Goal: Task Accomplishment & Management: Manage account settings

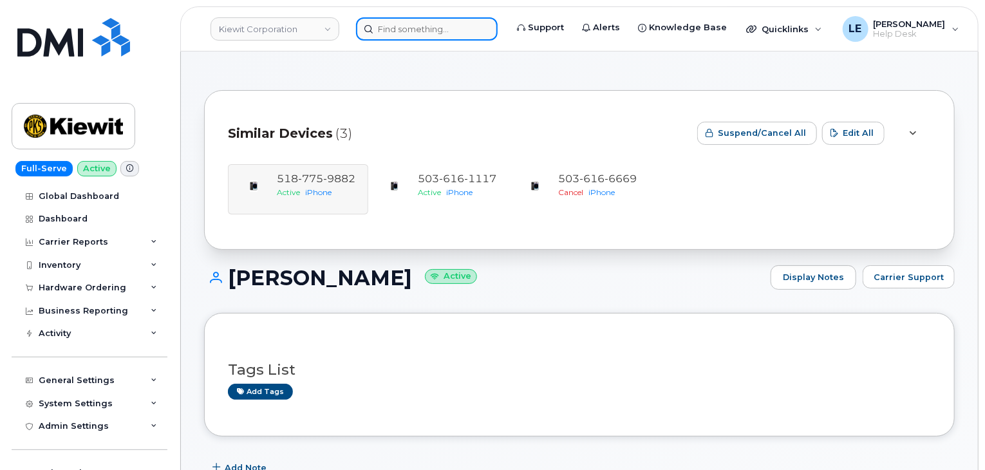
click at [393, 28] on input at bounding box center [427, 28] width 142 height 23
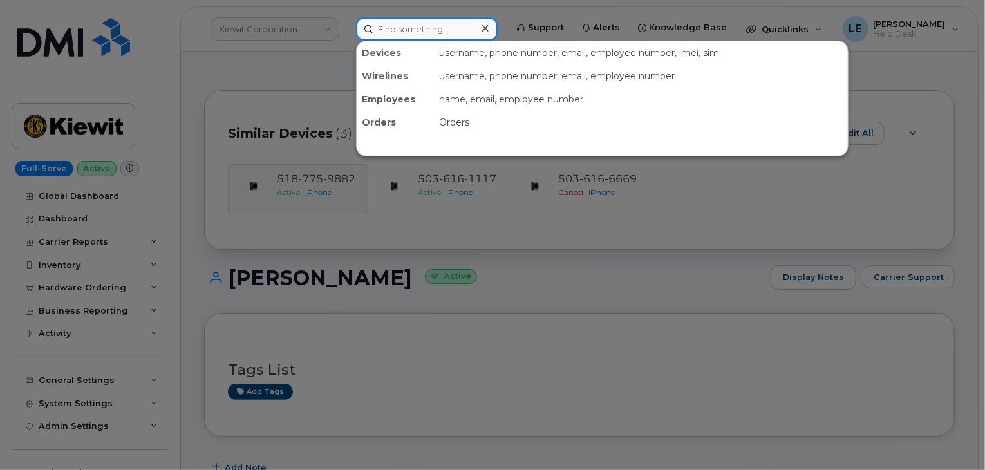
paste input "5879874886"
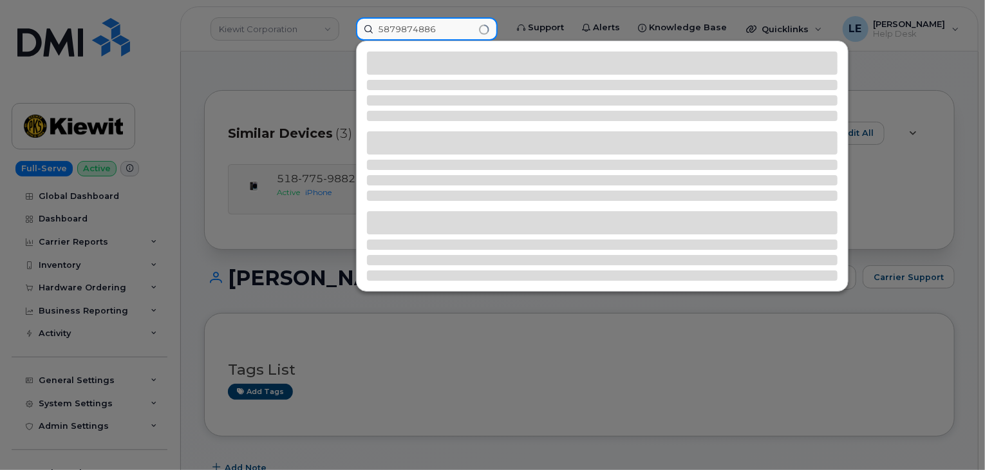
type input "5879874886"
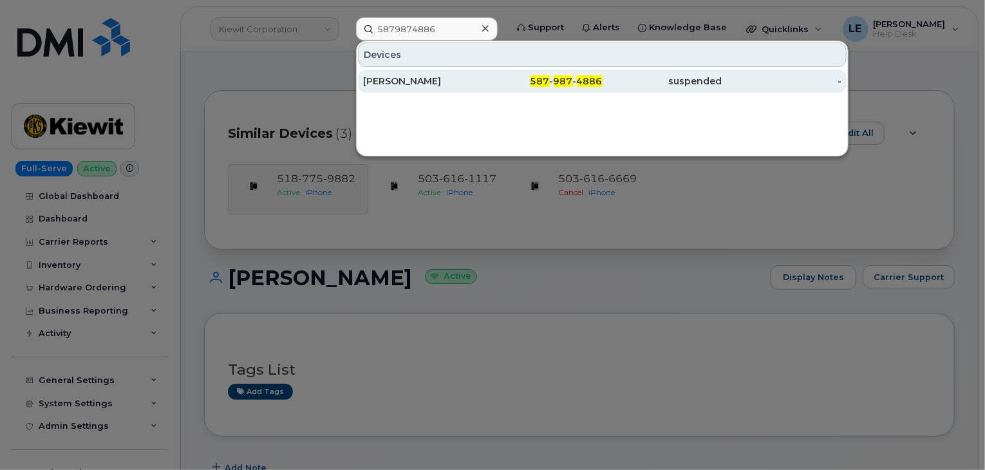
click at [430, 77] on div "Ben Busse" at bounding box center [423, 81] width 120 height 13
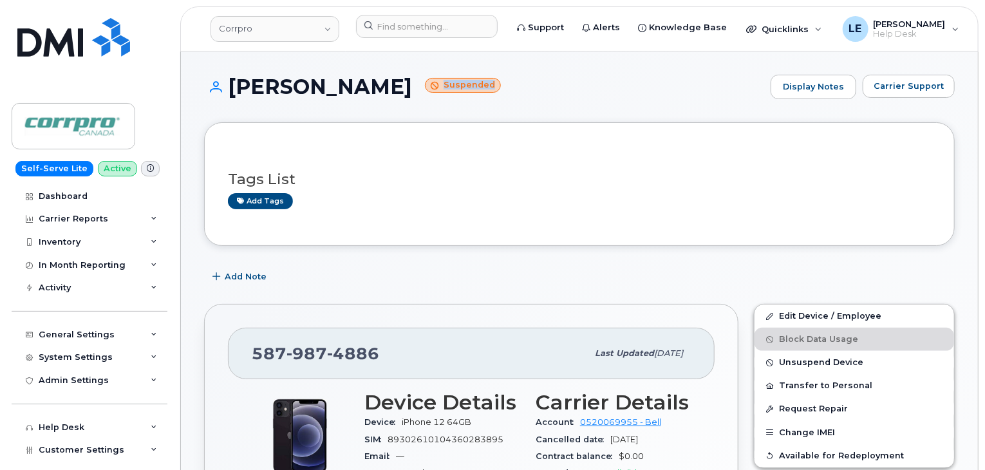
drag, startPoint x: 363, startPoint y: 86, endPoint x: 419, endPoint y: 92, distance: 55.8
click at [425, 92] on small "Suspended" at bounding box center [463, 85] width 76 height 15
click at [700, 352] on div "587 987 4886 Last updated Sep 09, 2025" at bounding box center [471, 354] width 487 height 52
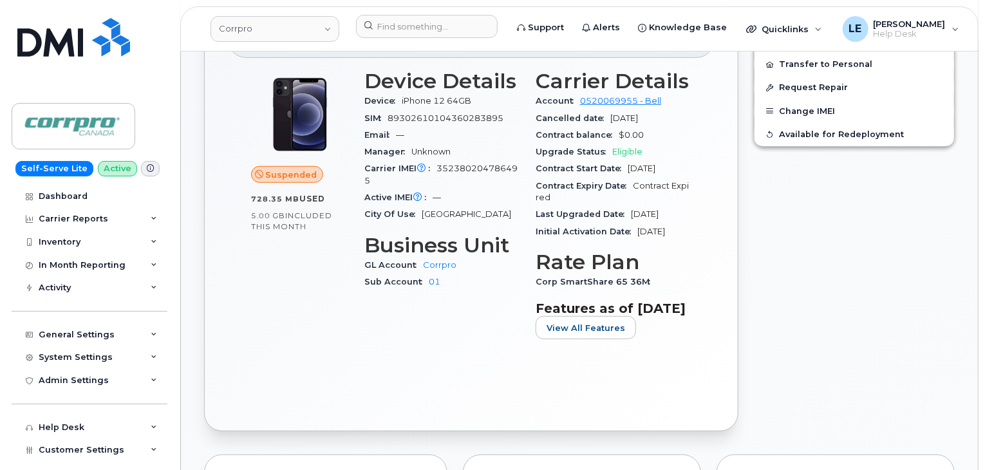
scroll to position [322, 0]
drag, startPoint x: 405, startPoint y: 101, endPoint x: 455, endPoint y: 106, distance: 50.5
click at [455, 106] on div "Device iPhone 12 64GB" at bounding box center [443, 100] width 156 height 17
click at [462, 117] on span "89302610104360283895" at bounding box center [446, 118] width 116 height 10
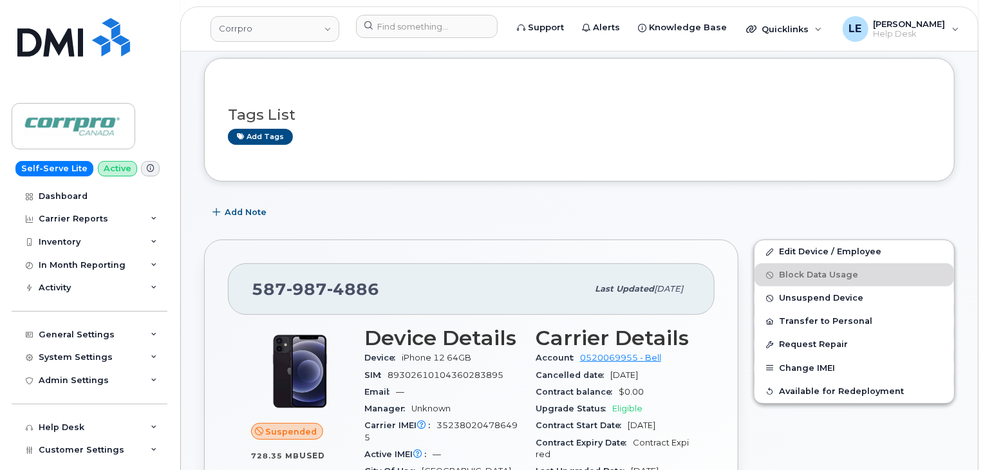
scroll to position [0, 0]
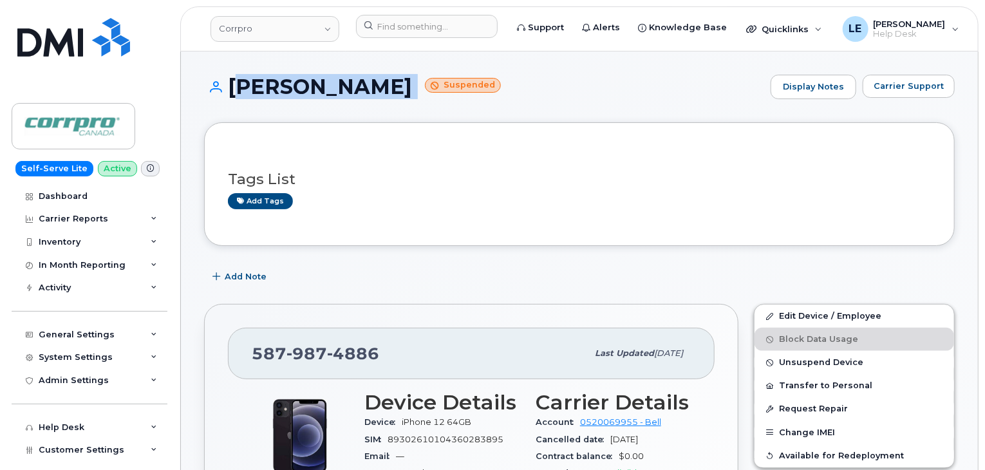
drag, startPoint x: 231, startPoint y: 85, endPoint x: 348, endPoint y: 86, distance: 117.2
click at [348, 86] on h1 "Ben Busse Suspended" at bounding box center [484, 86] width 560 height 23
click at [347, 86] on h1 "Ben Busse Suspended" at bounding box center [484, 86] width 560 height 23
drag, startPoint x: 343, startPoint y: 89, endPoint x: 229, endPoint y: 86, distance: 113.4
click at [229, 86] on h1 "Ben Busse Suspended" at bounding box center [484, 86] width 560 height 23
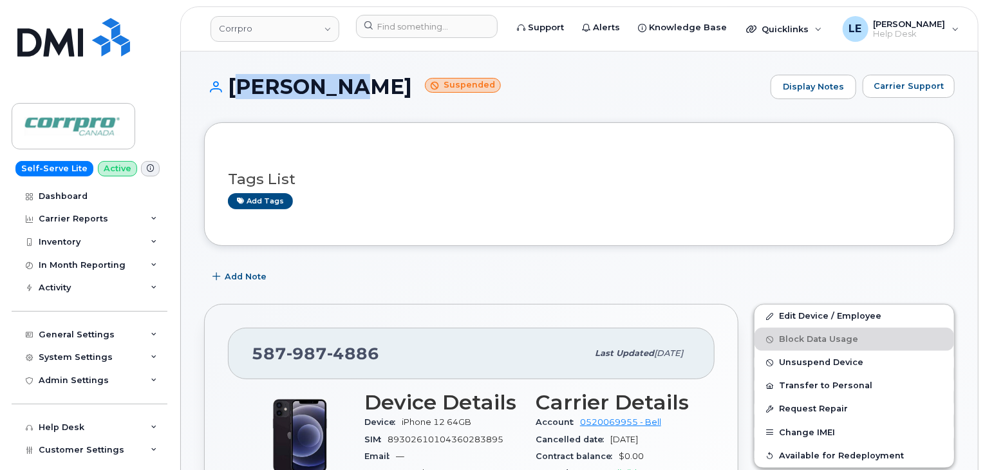
click at [229, 86] on h1 "Ben Busse Suspended" at bounding box center [484, 86] width 560 height 23
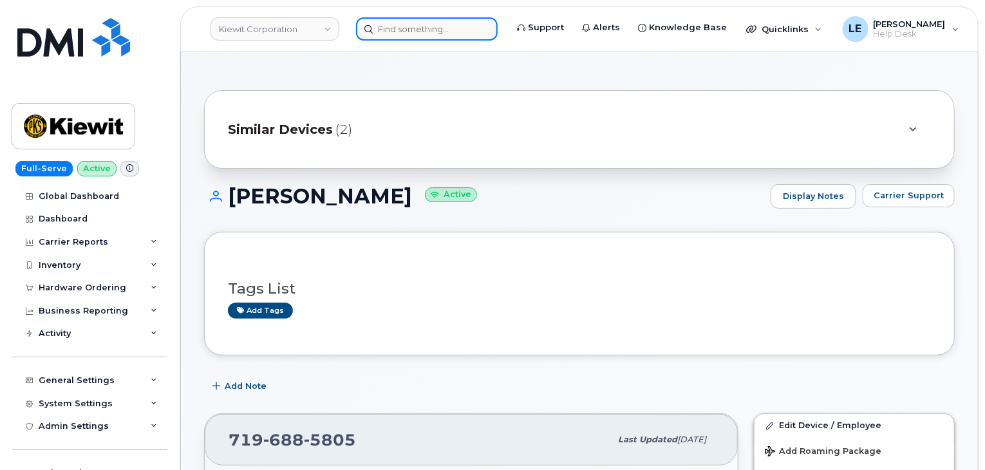
click at [412, 26] on input at bounding box center [427, 28] width 142 height 23
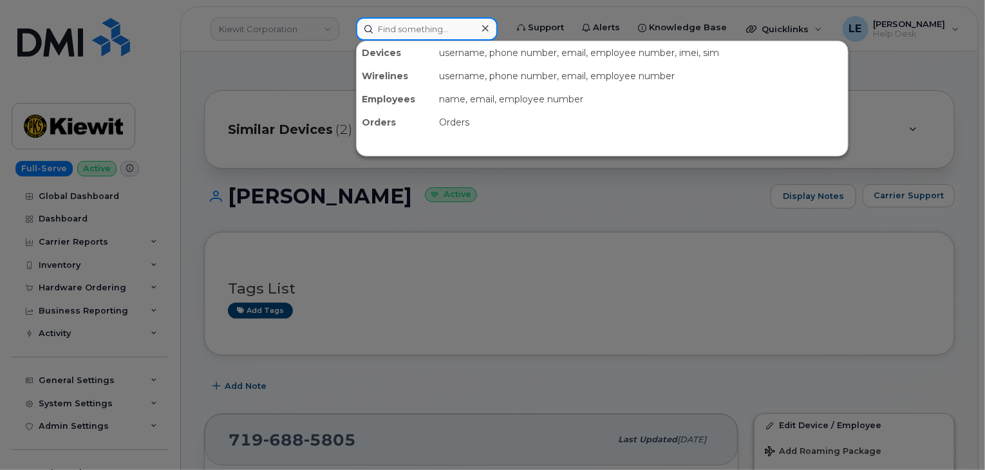
paste input "DIEGO.HERNANDEZFIGUE@CHERNE.COM"
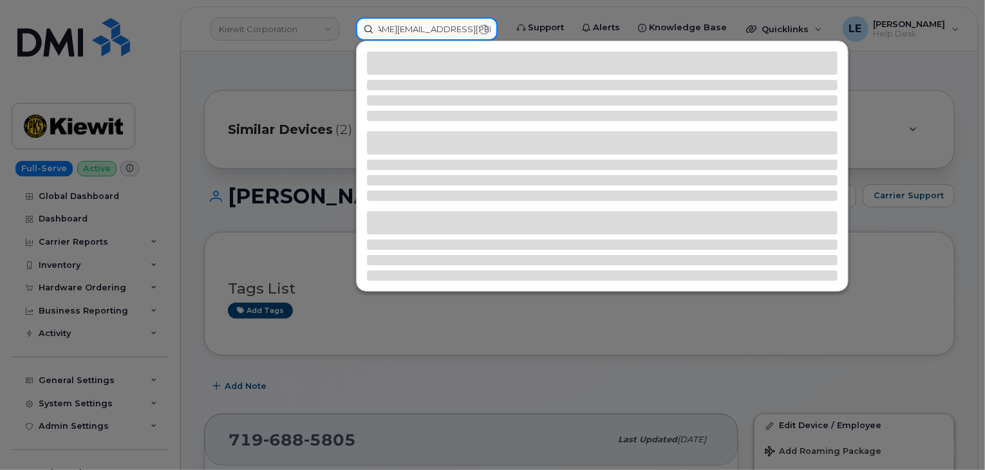
type input "DIEGO.HERNANDEZFIGUE@CHERNE.COM"
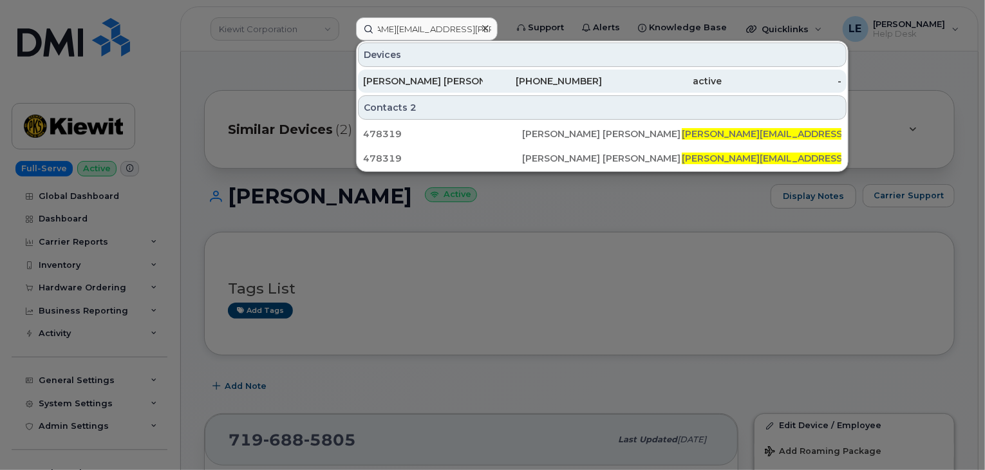
click at [448, 76] on div "DIEGO HERNANDEZ FIGUEROA" at bounding box center [423, 81] width 120 height 13
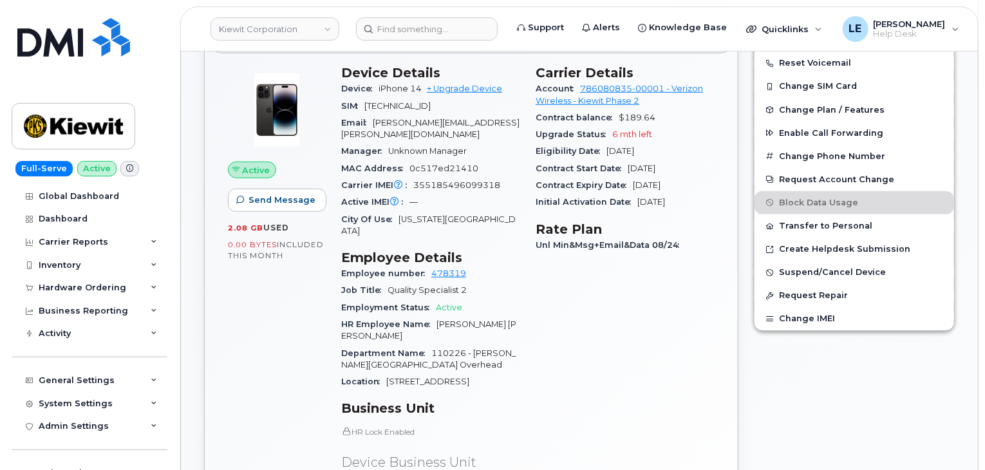
scroll to position [117, 0]
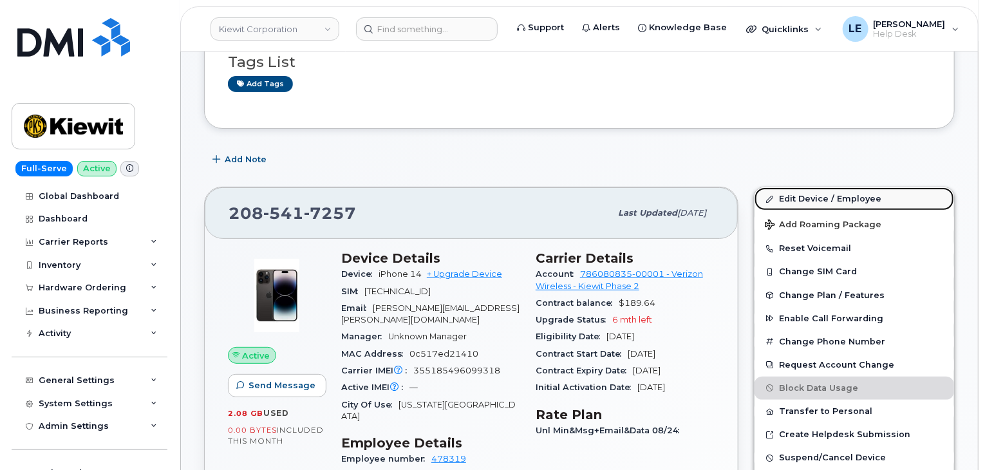
click at [775, 204] on link "Edit Device / Employee" at bounding box center [855, 198] width 200 height 23
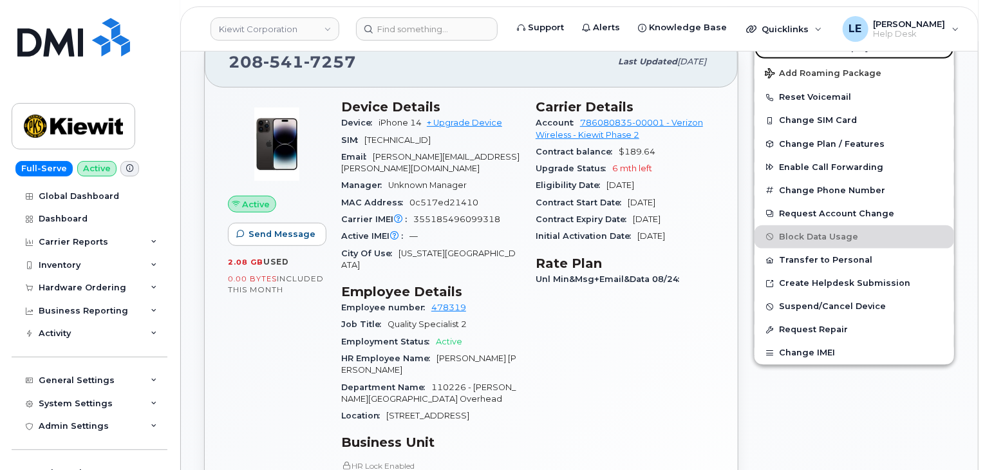
scroll to position [504, 0]
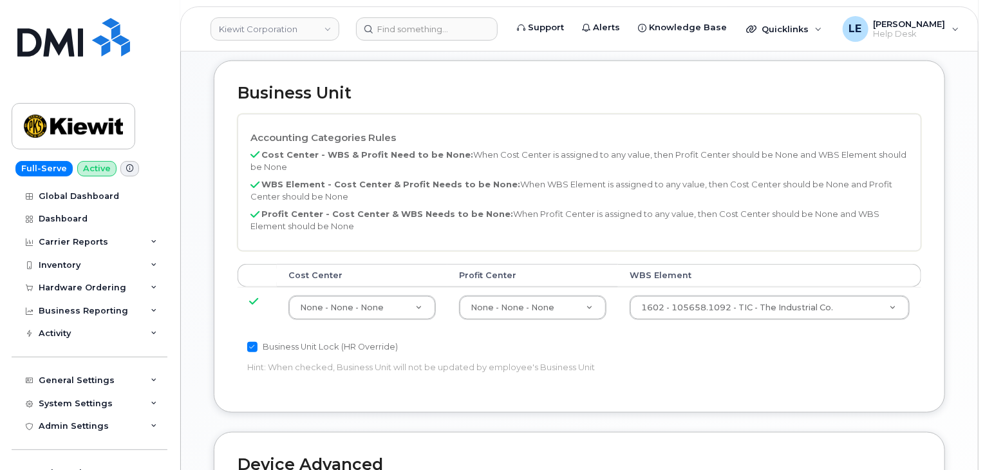
scroll to position [580, 0]
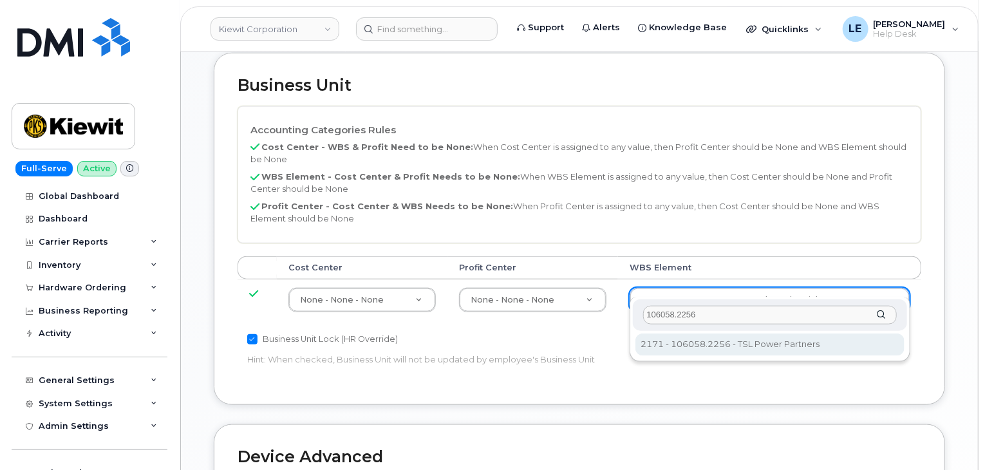
type input "106058.2256"
type input "34625488"
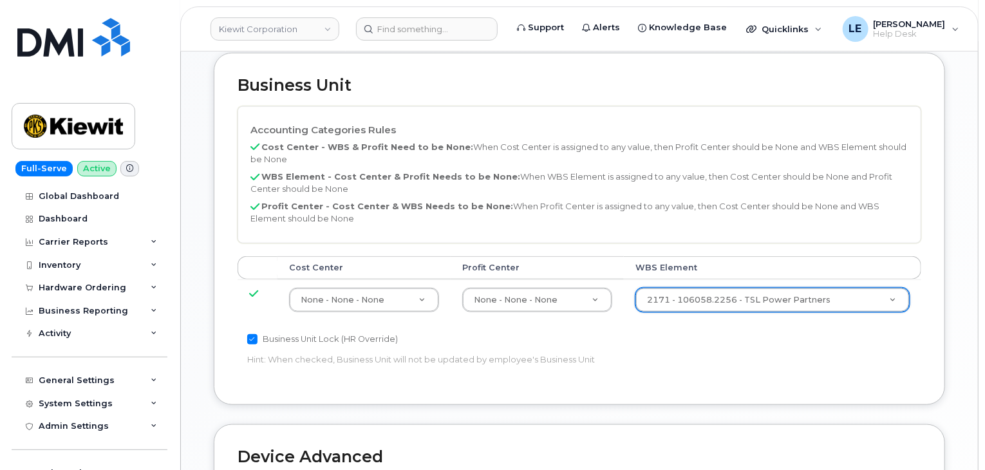
click at [730, 337] on div "Accounting Categories Rules Cost Center - WBS & Profit Need to be None: When Co…" at bounding box center [580, 244] width 684 height 276
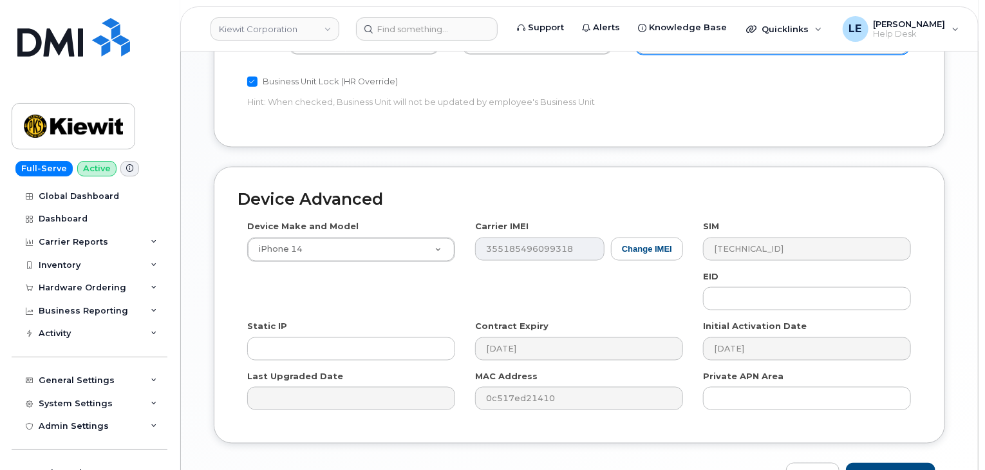
scroll to position [903, 0]
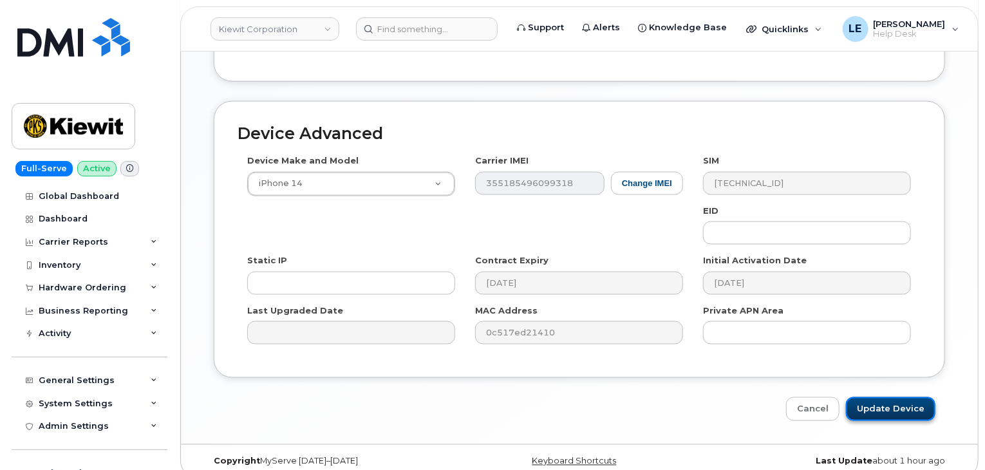
click at [920, 397] on input "Update Device" at bounding box center [891, 409] width 90 height 24
type input "Saving..."
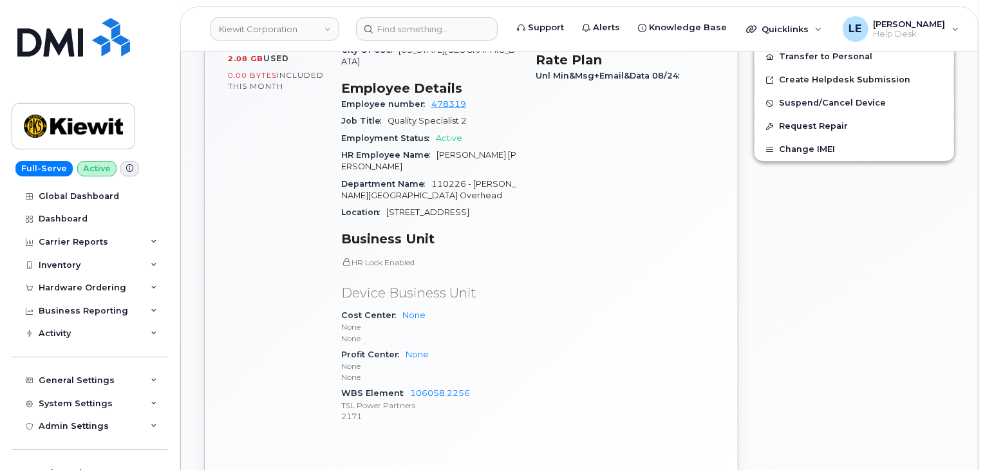
scroll to position [504, 0]
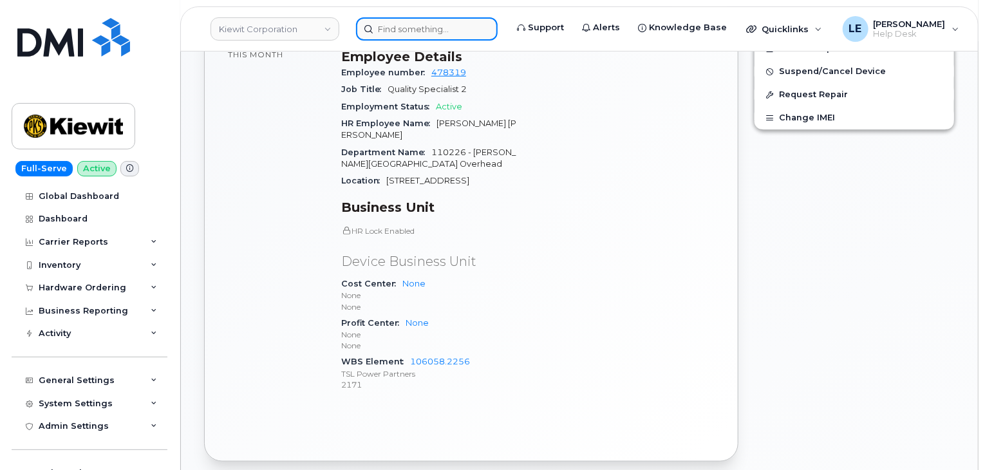
click at [403, 36] on input at bounding box center [427, 28] width 142 height 23
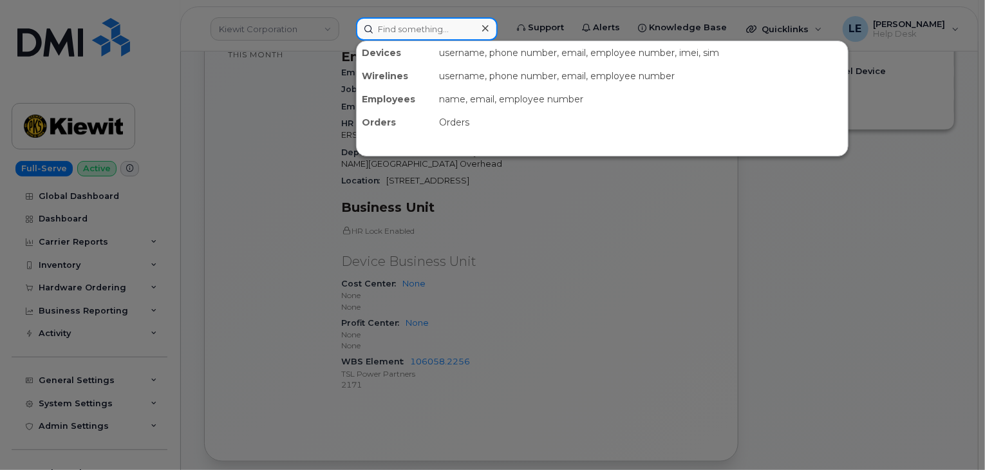
paste input "9175754058"
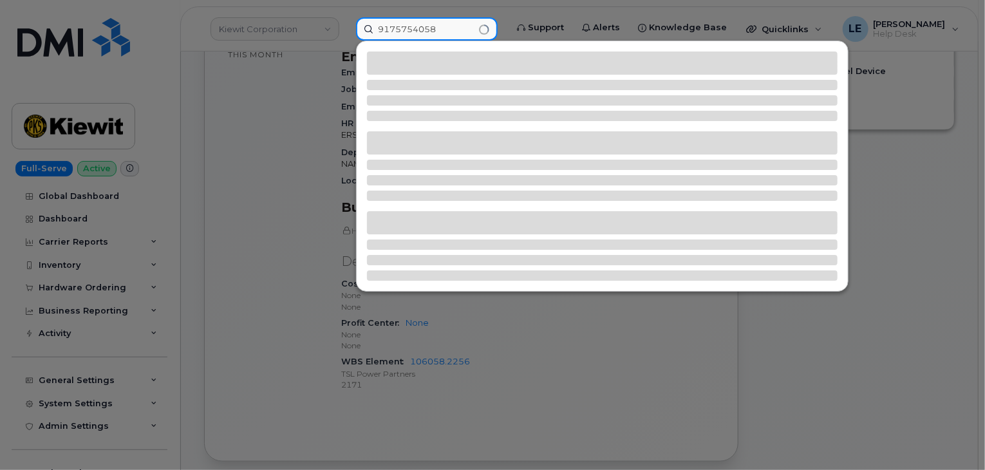
type input "9175754058"
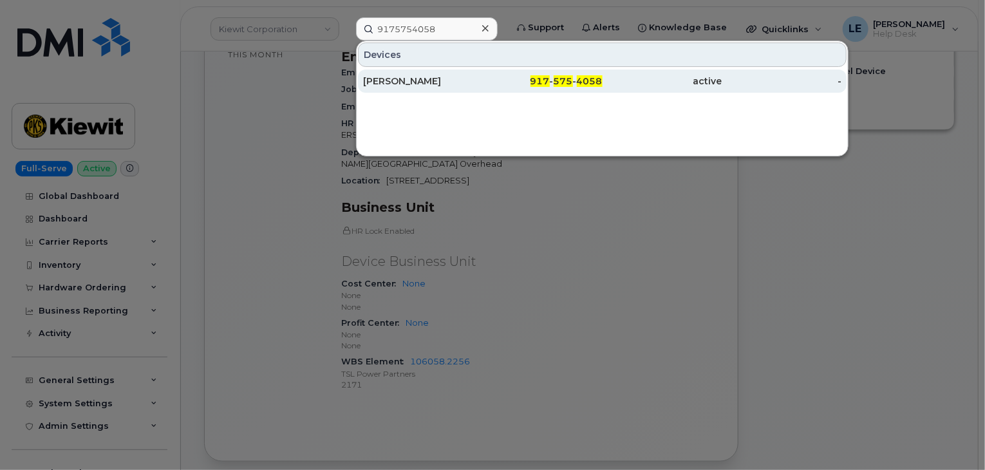
click at [437, 73] on div "[PERSON_NAME]" at bounding box center [423, 81] width 120 height 23
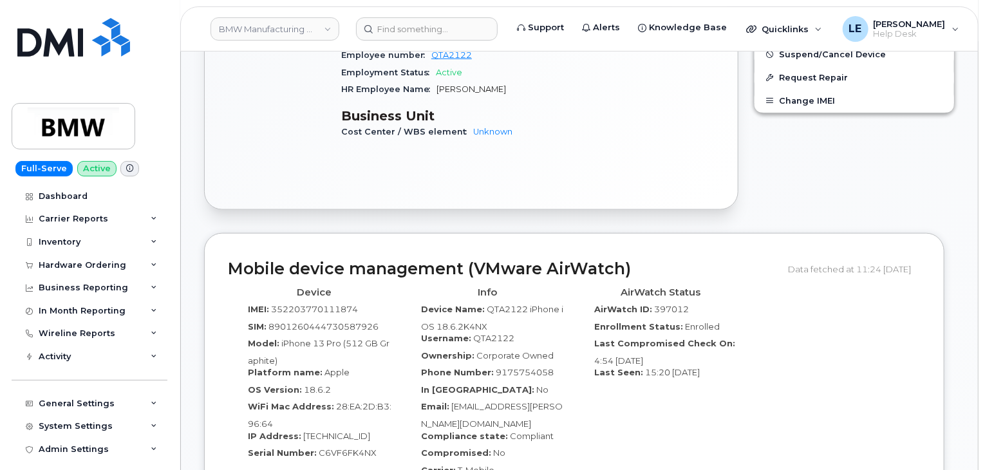
scroll to position [709, 0]
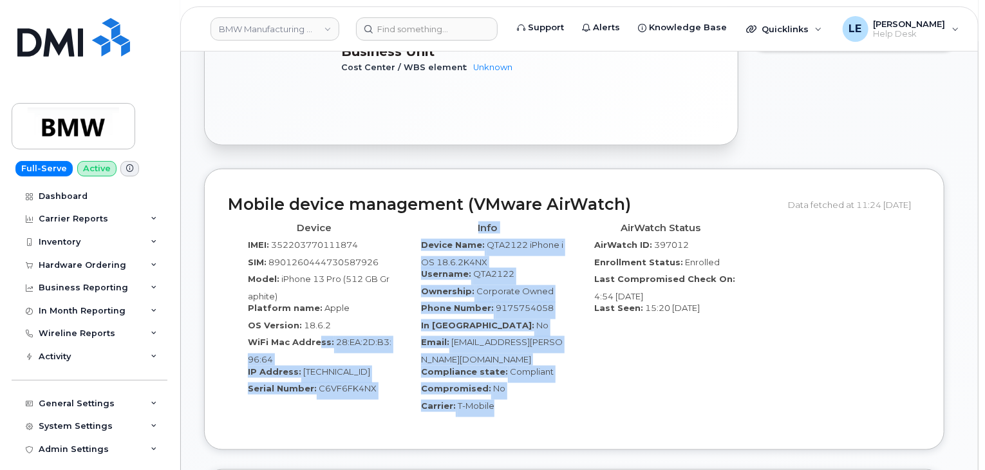
drag, startPoint x: 502, startPoint y: 372, endPoint x: 318, endPoint y: 320, distance: 191.3
click at [318, 320] on div "Device IMEI: [TECHNICAL_ID] SIM: [TECHNICAL_ID] Model: iPhone 13 Pro (512 GB Gr…" at bounding box center [574, 322] width 693 height 210
click at [319, 336] on label "WiFi Mac Address:" at bounding box center [291, 342] width 86 height 12
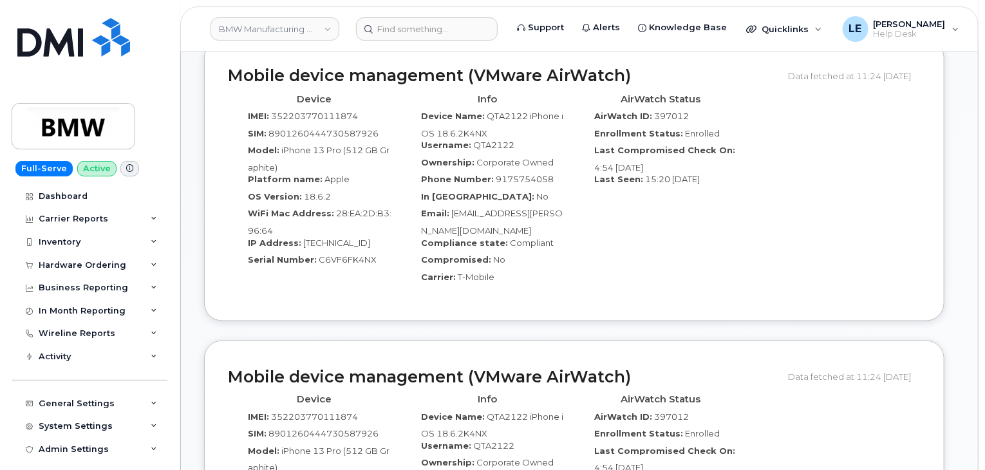
scroll to position [902, 0]
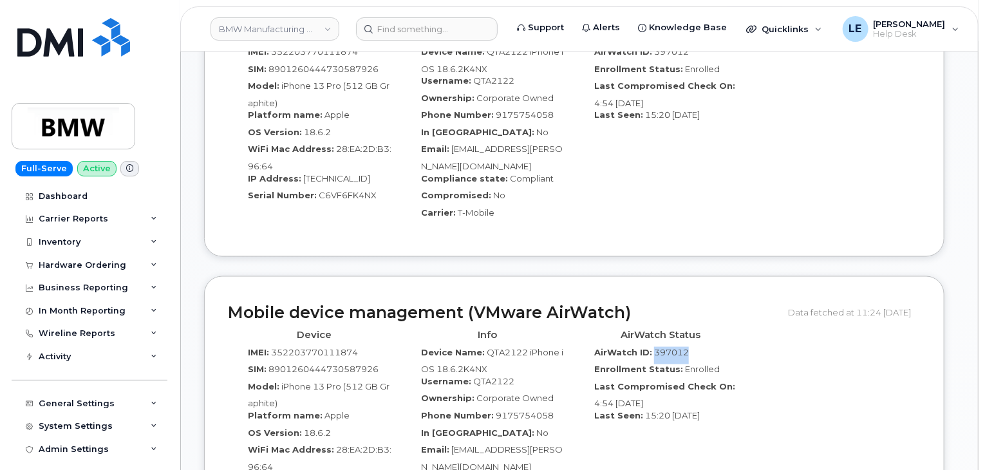
drag, startPoint x: 653, startPoint y: 318, endPoint x: 686, endPoint y: 318, distance: 32.9
click at [686, 348] on span "397012" at bounding box center [671, 353] width 35 height 10
copy span "397012"
click at [528, 325] on div "Info Device Name: QTA2122 iPhone iOS 18.6.2K4NX Username: QTA2122 Ownership: Co…" at bounding box center [487, 430] width 173 height 210
